Goal: Task Accomplishment & Management: Manage account settings

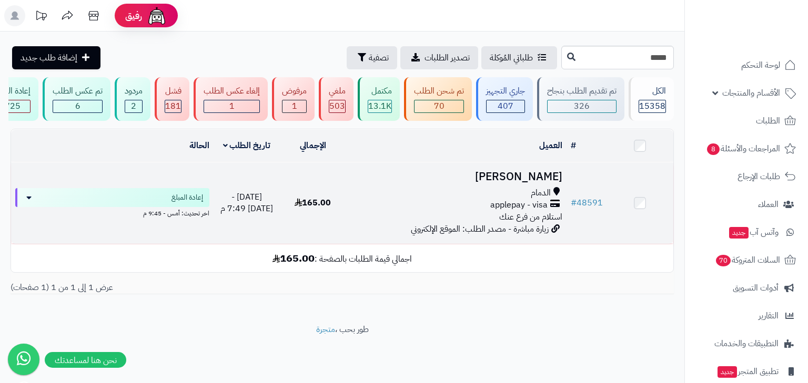
click at [521, 224] on span "استلام من فرع عنك" at bounding box center [530, 217] width 63 height 13
click at [527, 217] on span "استلام من فرع عنك" at bounding box center [530, 217] width 63 height 13
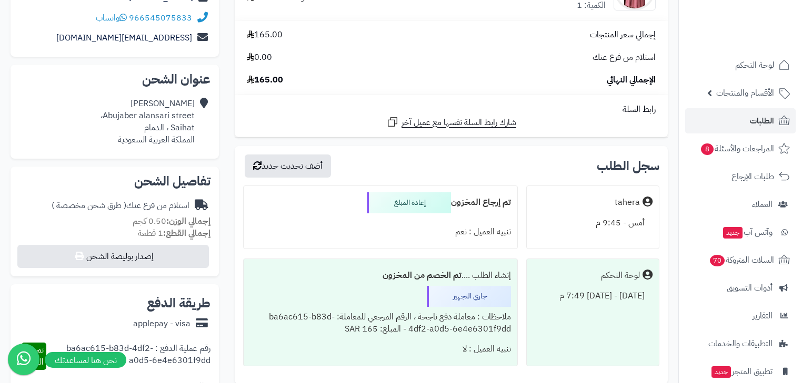
scroll to position [168, 0]
click at [771, 112] on link "الطلبات" at bounding box center [740, 120] width 110 height 25
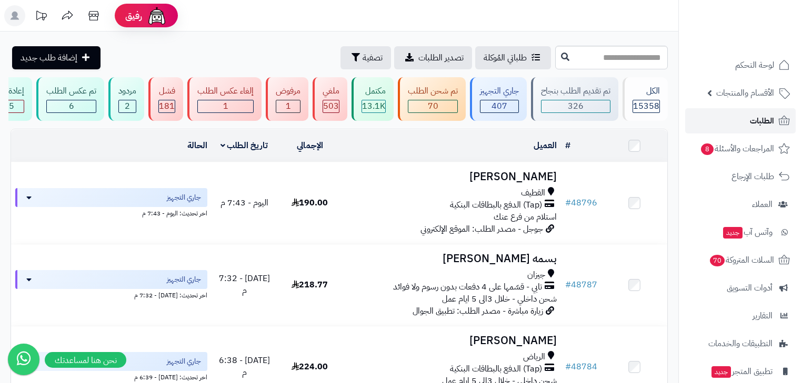
click at [758, 131] on link "الطلبات" at bounding box center [740, 120] width 110 height 25
click at [613, 62] on input "text" at bounding box center [611, 58] width 113 height 24
type input "*****"
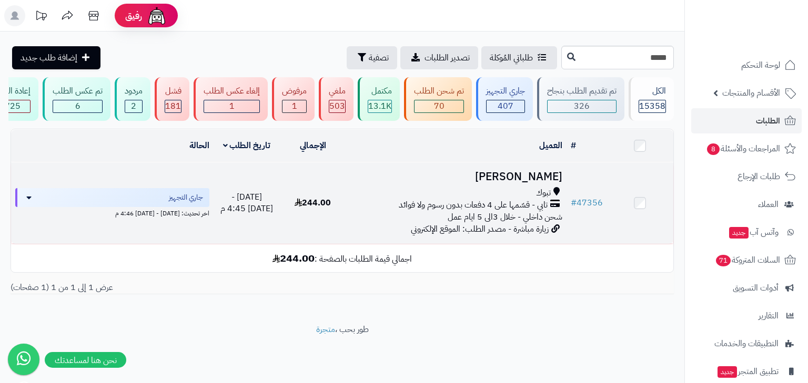
click at [452, 199] on div "تبوك" at bounding box center [456, 193] width 212 height 12
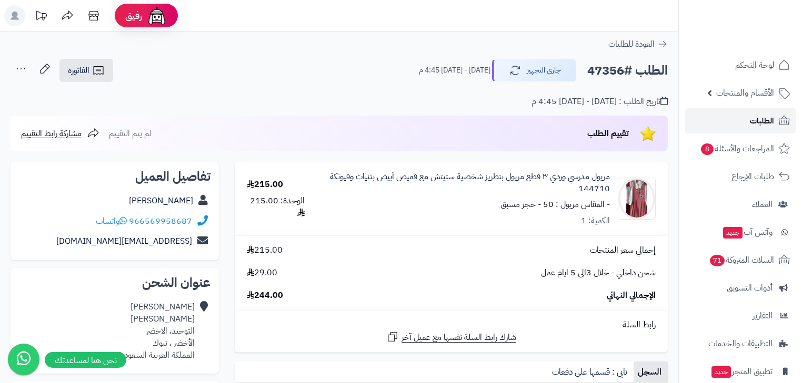
click at [738, 123] on link "الطلبات" at bounding box center [740, 120] width 110 height 25
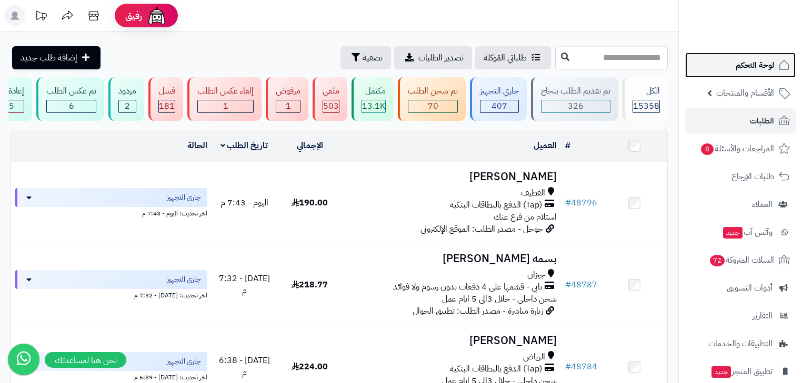
click at [748, 70] on span "لوحة التحكم" at bounding box center [754, 65] width 38 height 15
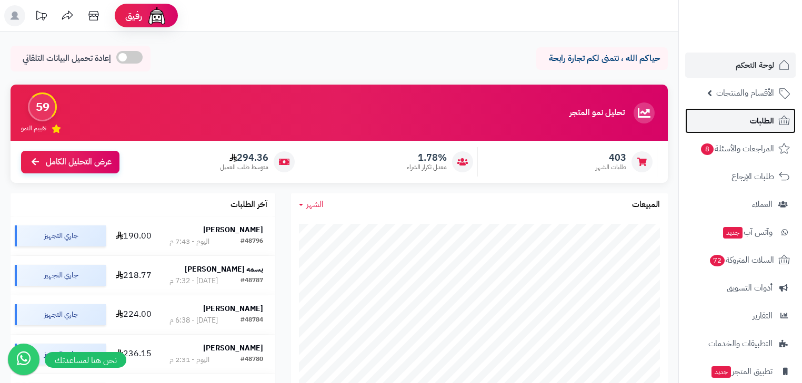
click at [755, 123] on span "الطلبات" at bounding box center [762, 121] width 24 height 15
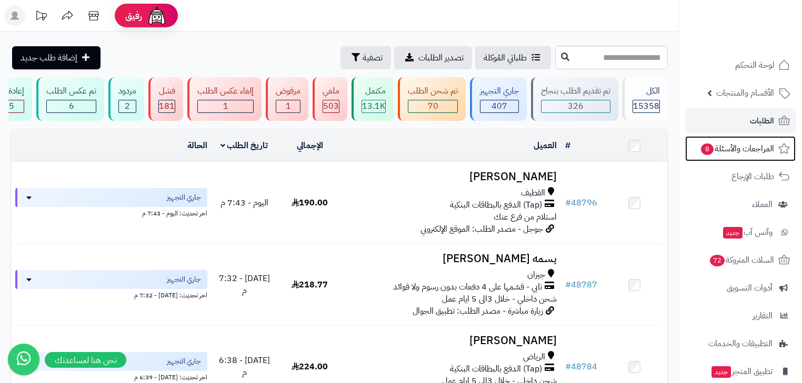
click at [737, 153] on span "المراجعات والأسئلة 8" at bounding box center [737, 148] width 74 height 15
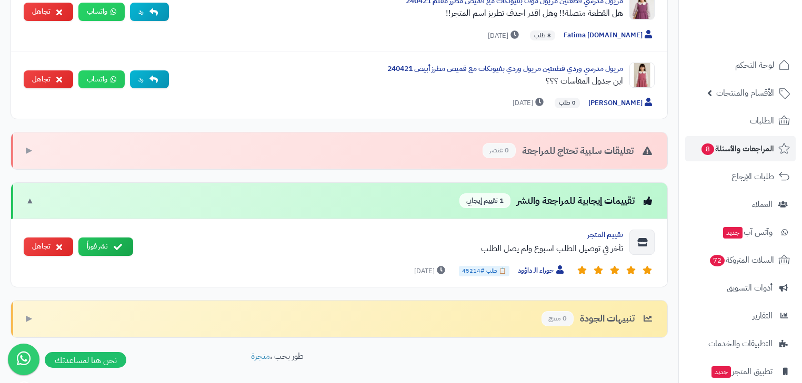
scroll to position [547, 0]
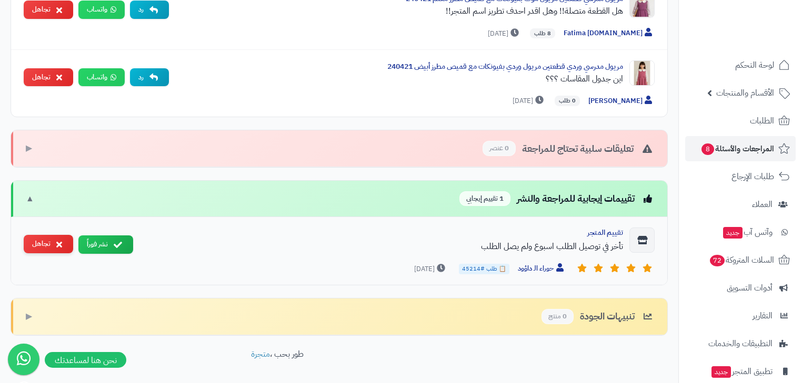
click at [52, 242] on button "تجاهل" at bounding box center [48, 244] width 49 height 18
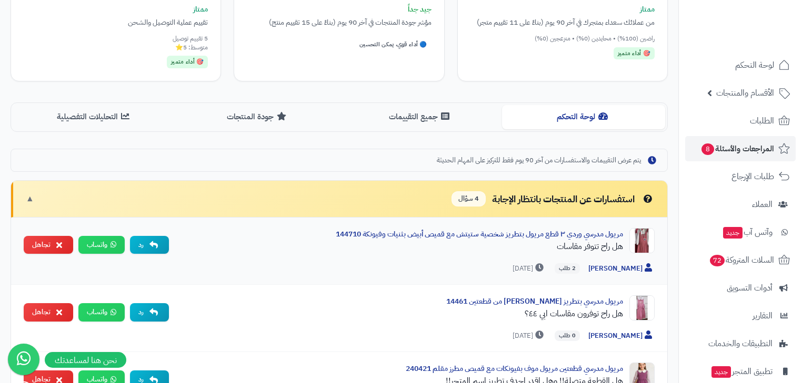
scroll to position [177, 0]
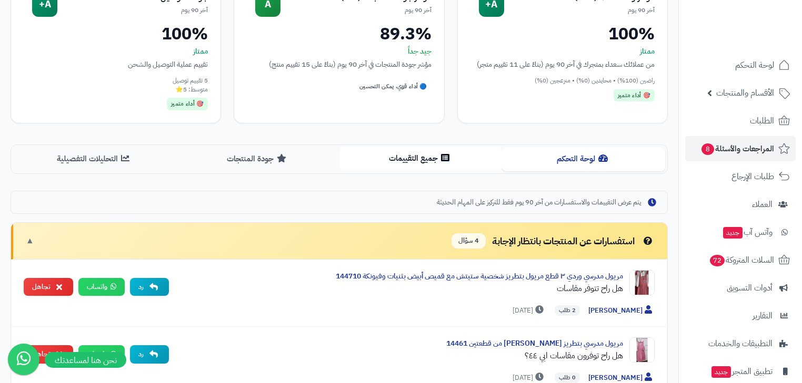
click at [431, 155] on button "جميع التقييمات" at bounding box center [420, 159] width 163 height 24
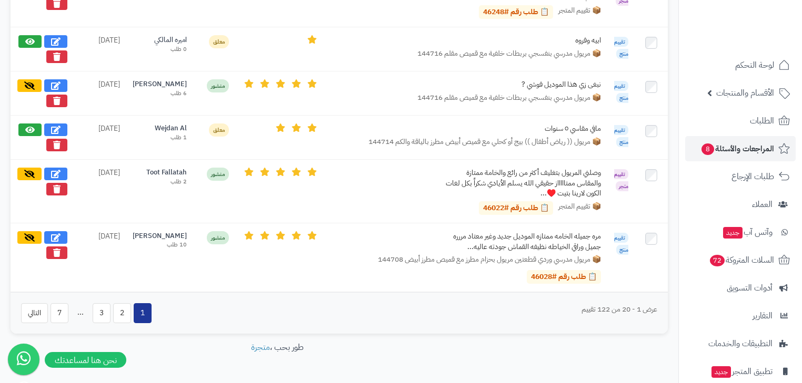
scroll to position [1136, 0]
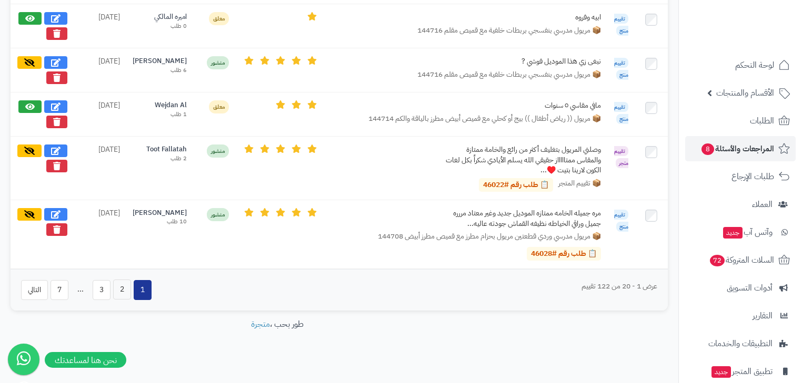
click at [119, 286] on button "2" at bounding box center [122, 290] width 18 height 20
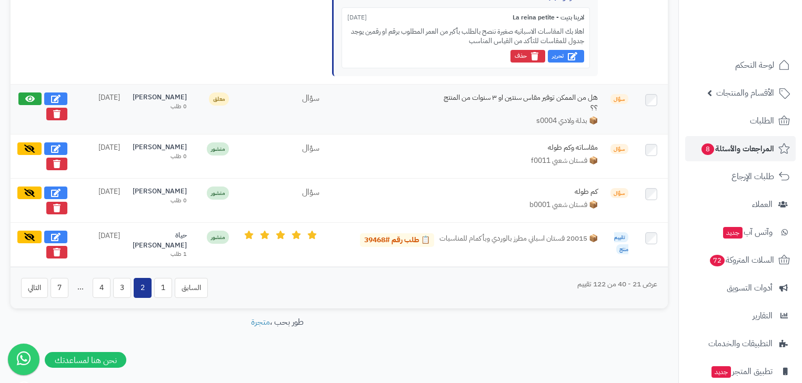
scroll to position [1268, 0]
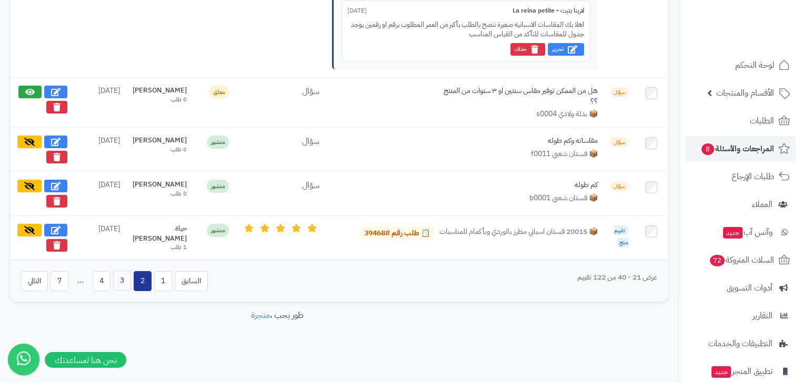
click at [127, 290] on button "3" at bounding box center [122, 281] width 18 height 20
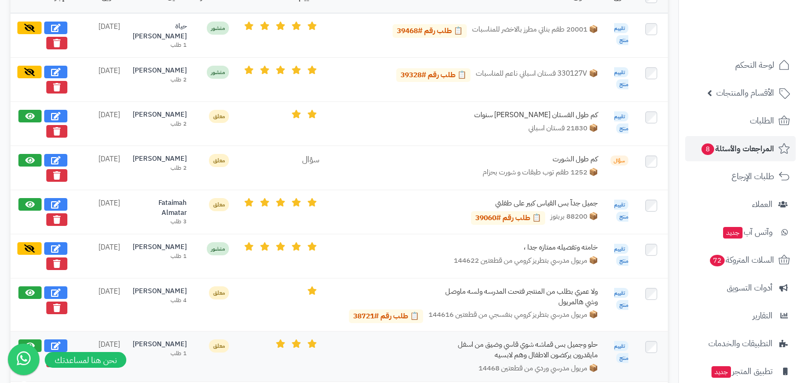
scroll to position [424, 0]
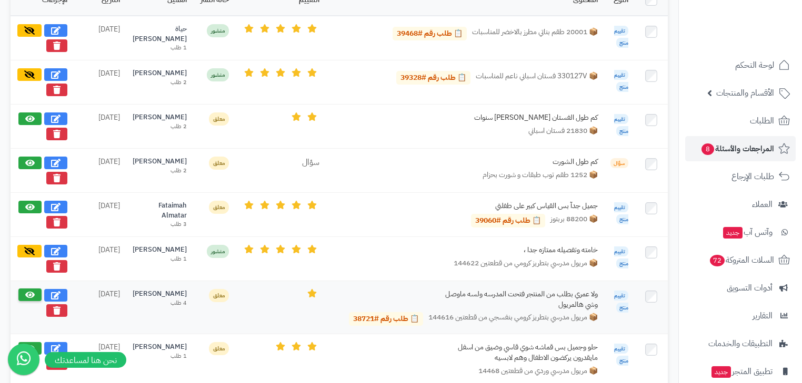
click at [27, 292] on icon at bounding box center [29, 295] width 9 height 8
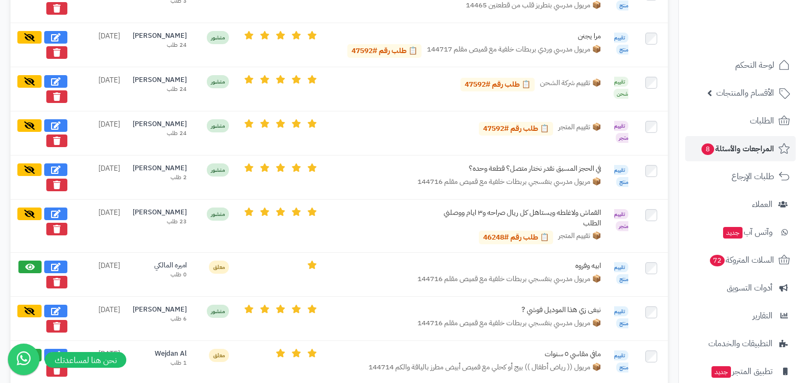
scroll to position [1022, 0]
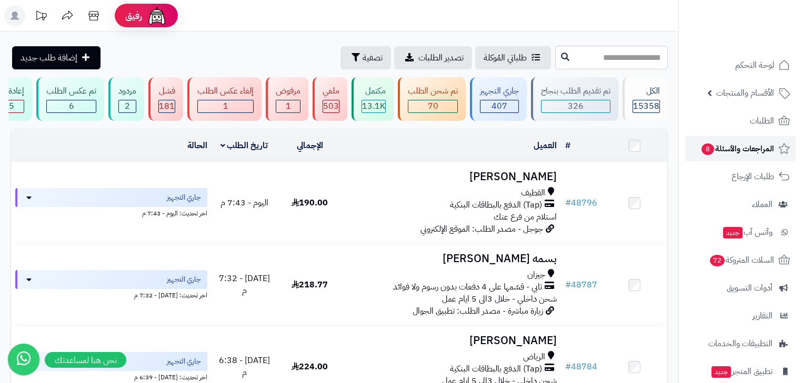
click at [725, 141] on span "المراجعات والأسئلة 8" at bounding box center [737, 148] width 74 height 15
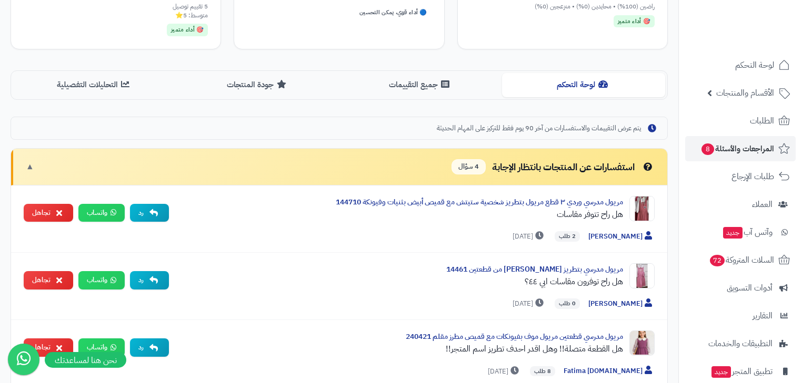
scroll to position [160, 0]
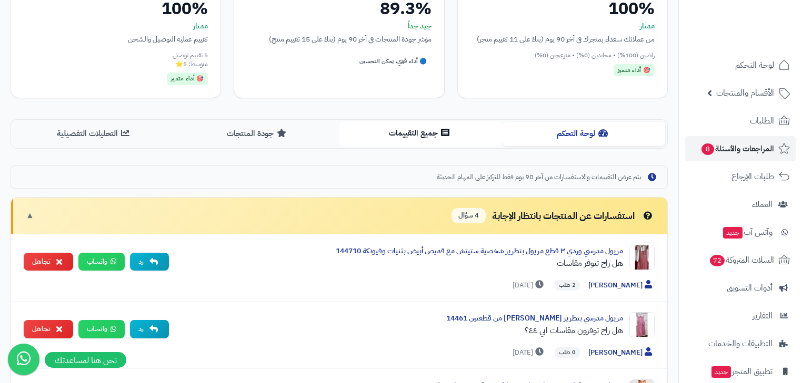
click at [376, 135] on button "جميع التقييمات" at bounding box center [420, 134] width 163 height 24
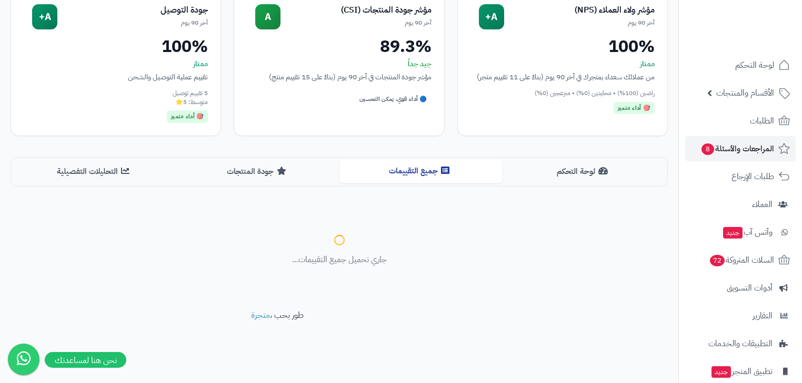
scroll to position [122, 0]
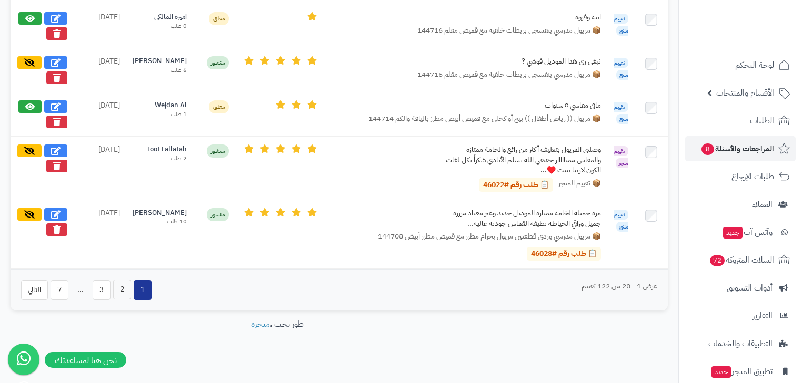
click at [124, 280] on button "2" at bounding box center [122, 290] width 18 height 20
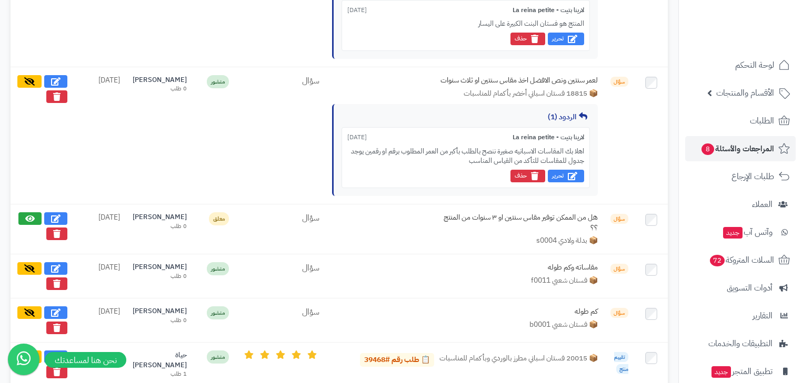
scroll to position [1262, 0]
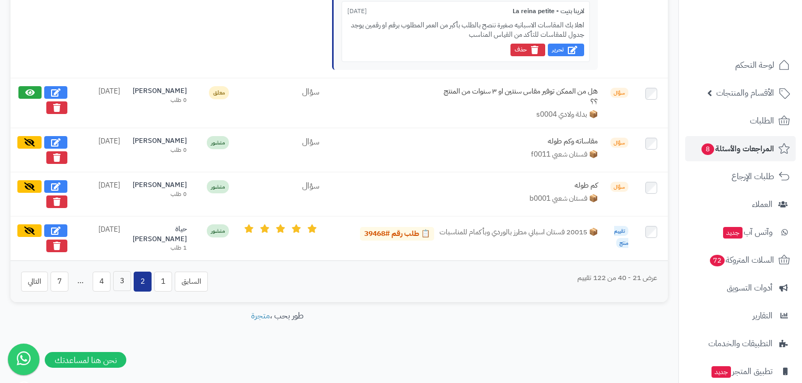
click at [115, 286] on button "3" at bounding box center [122, 281] width 18 height 20
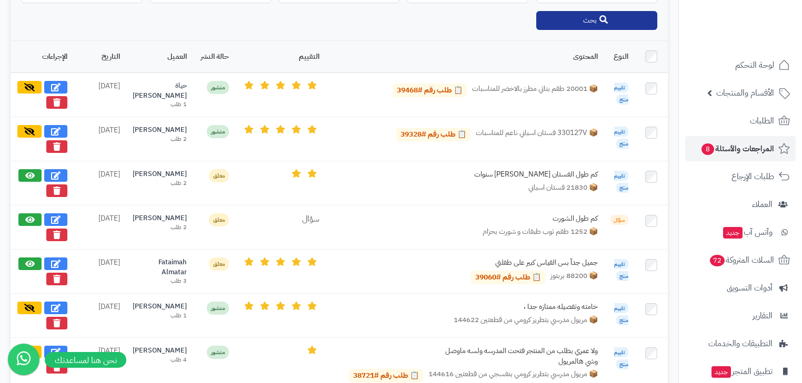
scroll to position [382, 0]
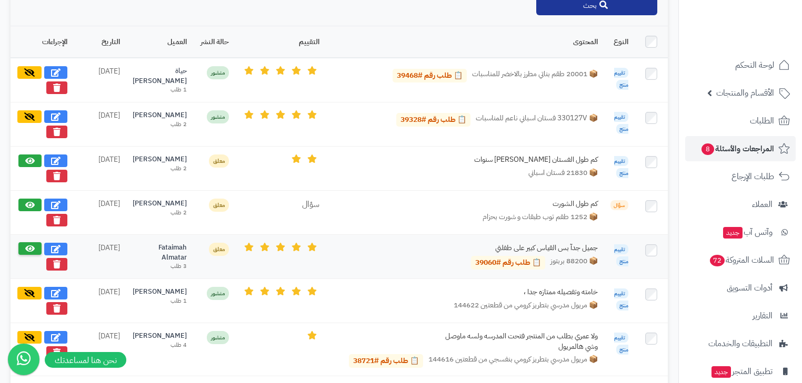
click at [36, 248] on button at bounding box center [29, 248] width 23 height 13
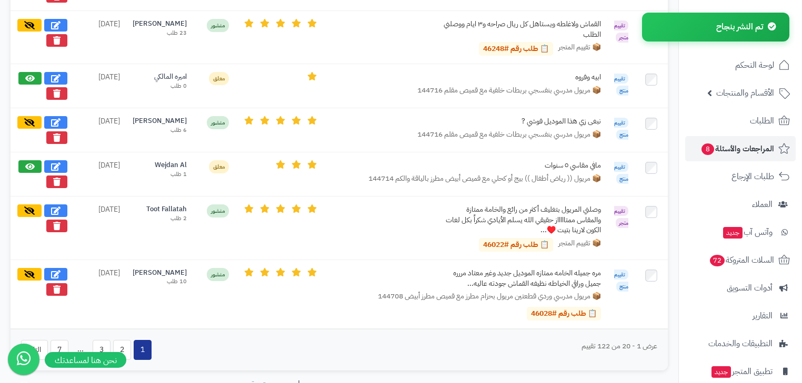
scroll to position [1136, 0]
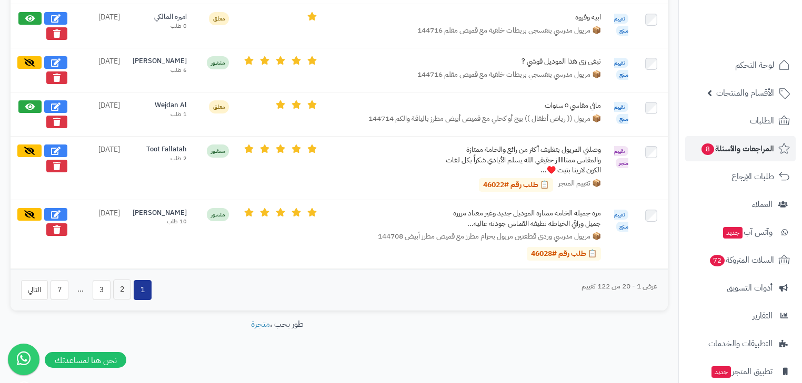
click at [119, 280] on button "2" at bounding box center [122, 290] width 18 height 20
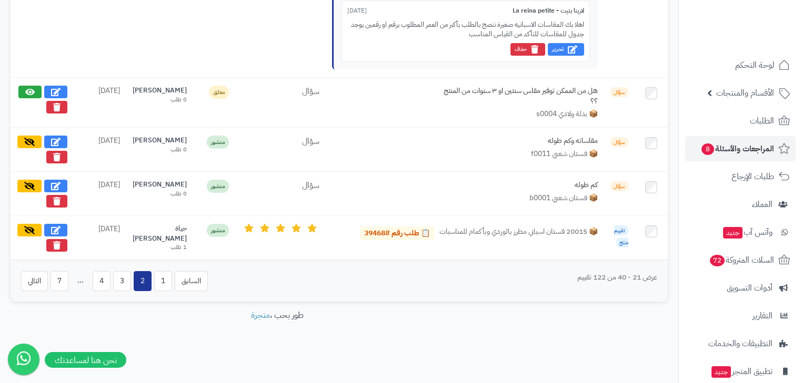
scroll to position [1268, 0]
click at [122, 282] on button "3" at bounding box center [122, 281] width 18 height 20
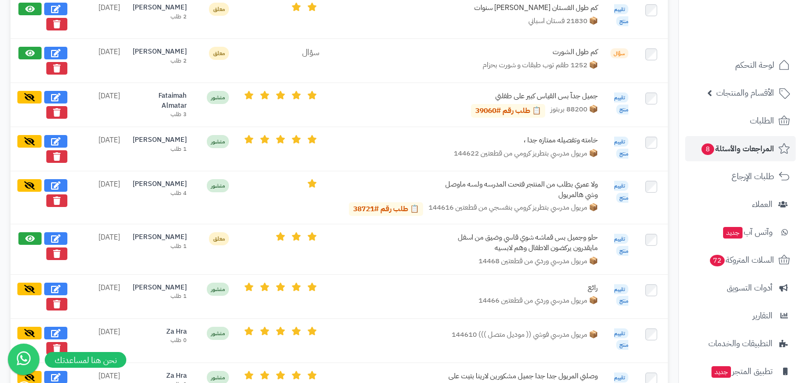
scroll to position [509, 0]
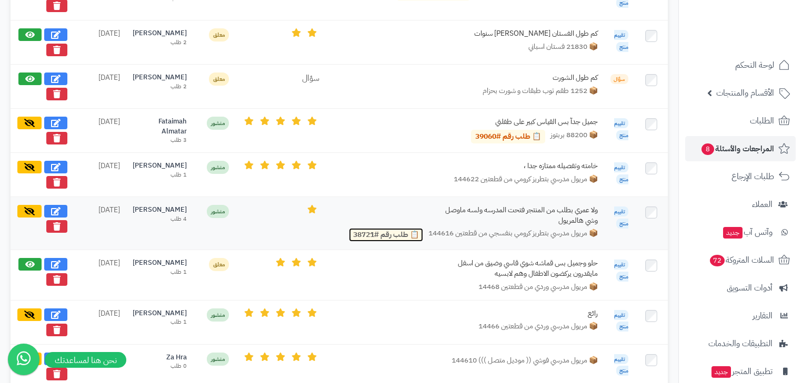
click at [377, 231] on link "📋 طلب رقم #38721" at bounding box center [386, 235] width 74 height 14
click at [26, 207] on icon at bounding box center [29, 211] width 11 height 8
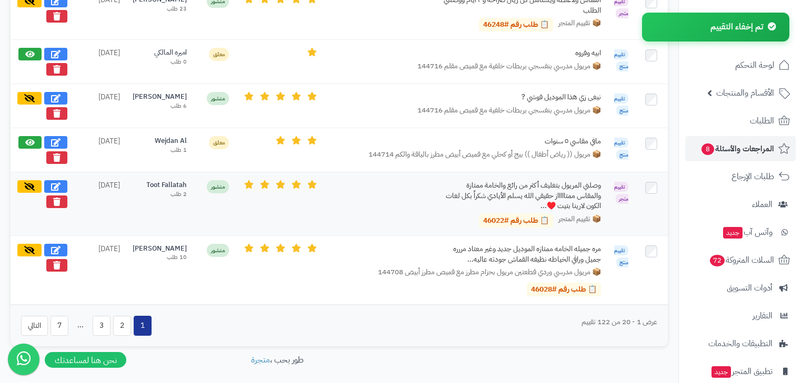
scroll to position [1136, 0]
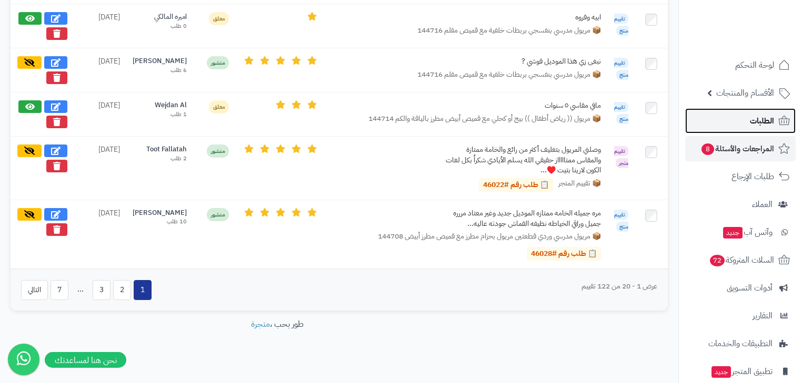
click at [775, 116] on link "الطلبات" at bounding box center [740, 120] width 110 height 25
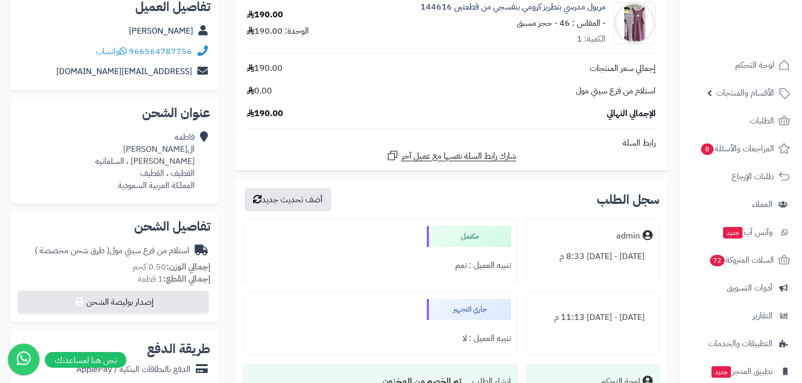
scroll to position [42, 0]
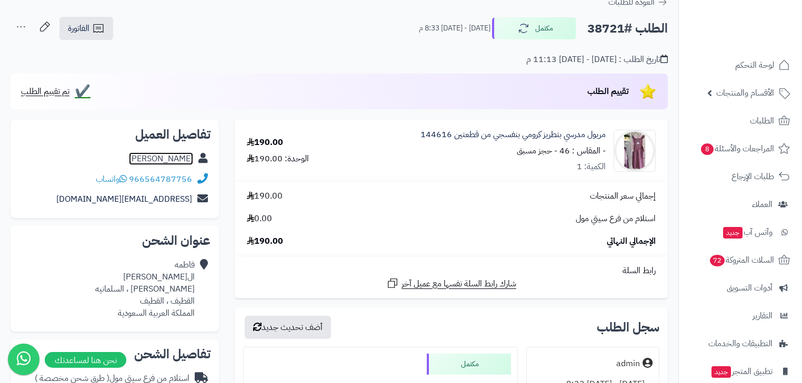
click at [180, 158] on link "[PERSON_NAME]" at bounding box center [161, 159] width 64 height 13
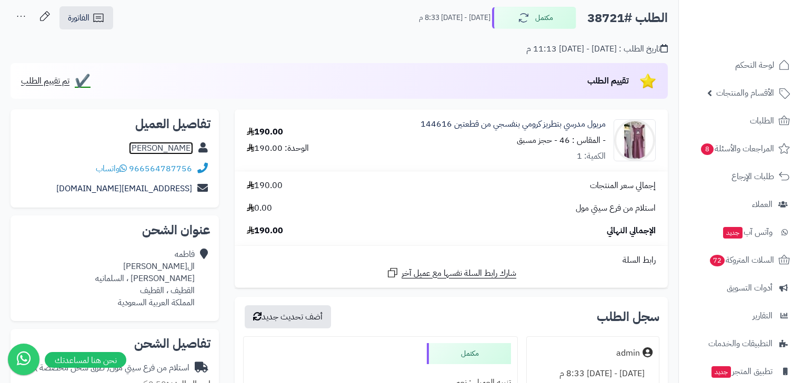
scroll to position [0, 0]
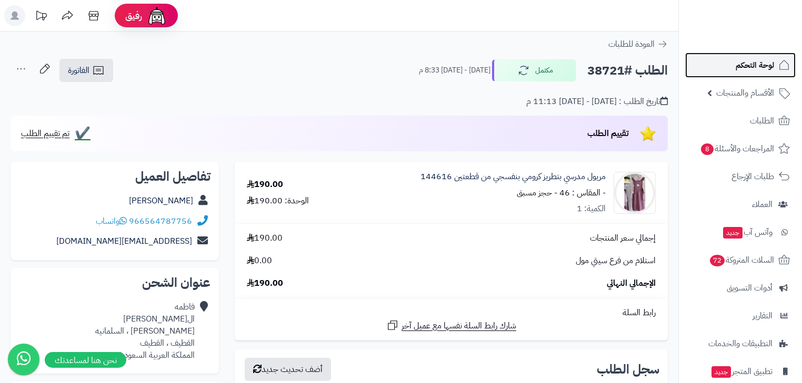
click at [757, 62] on span "لوحة التحكم" at bounding box center [754, 65] width 38 height 15
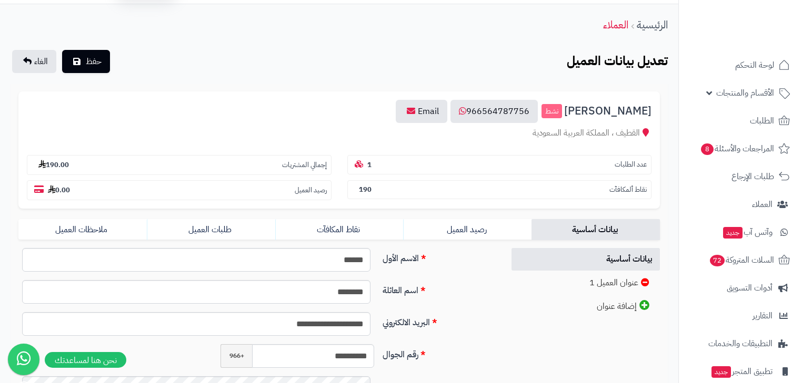
scroll to position [42, 0]
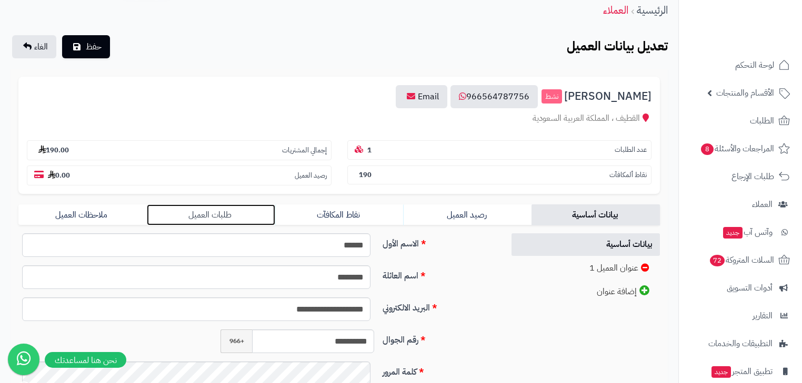
click at [263, 209] on link "طلبات العميل" at bounding box center [211, 215] width 128 height 21
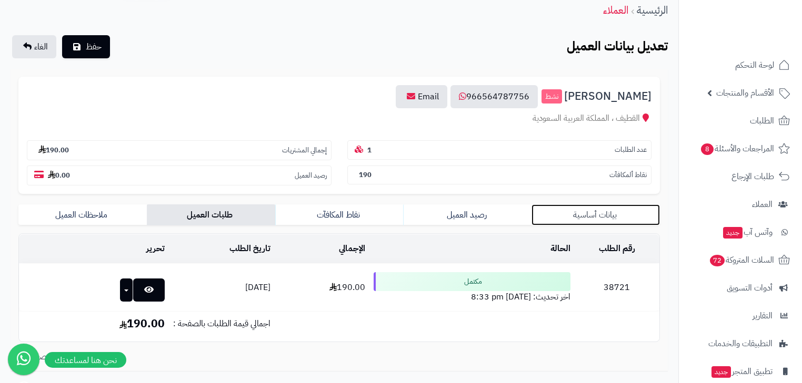
click at [589, 213] on link "بيانات أساسية" at bounding box center [595, 215] width 128 height 21
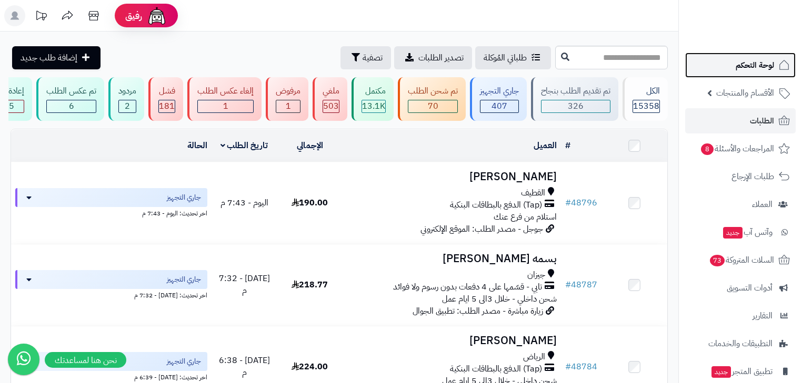
click at [743, 67] on span "لوحة التحكم" at bounding box center [754, 65] width 38 height 15
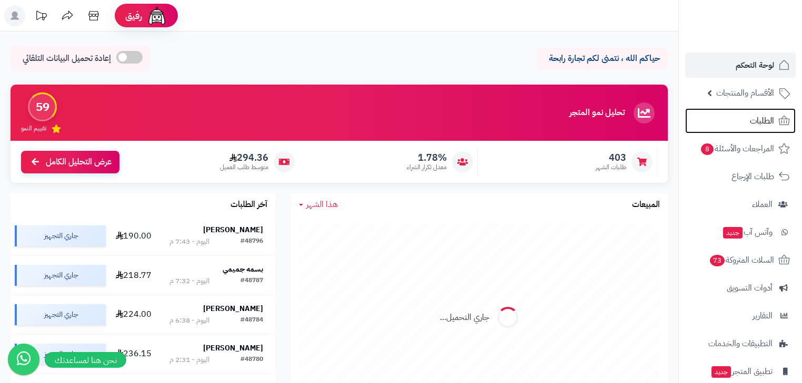
click at [759, 123] on span "الطلبات" at bounding box center [762, 121] width 24 height 15
click at [764, 122] on span "الطلبات" at bounding box center [762, 121] width 24 height 15
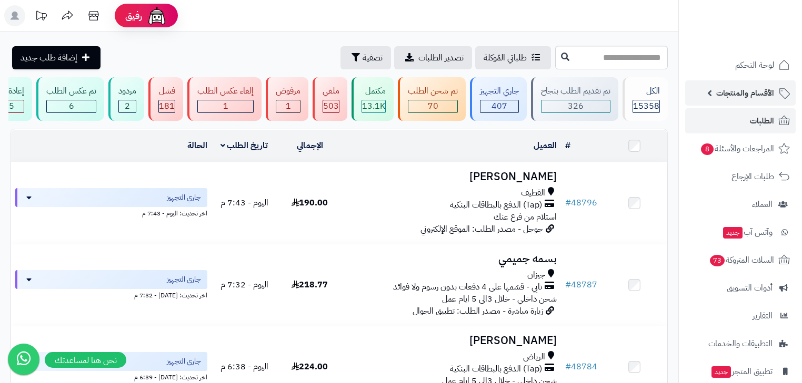
click at [756, 88] on span "الأقسام والمنتجات" at bounding box center [745, 93] width 58 height 15
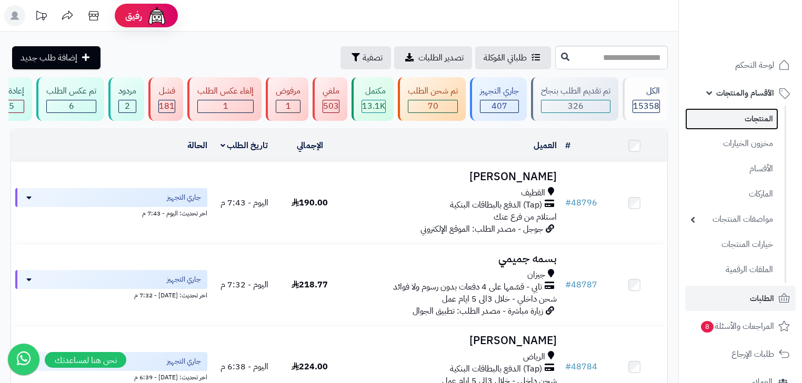
click at [751, 110] on link "المنتجات" at bounding box center [731, 119] width 93 height 22
